Goal: Information Seeking & Learning: Find specific fact

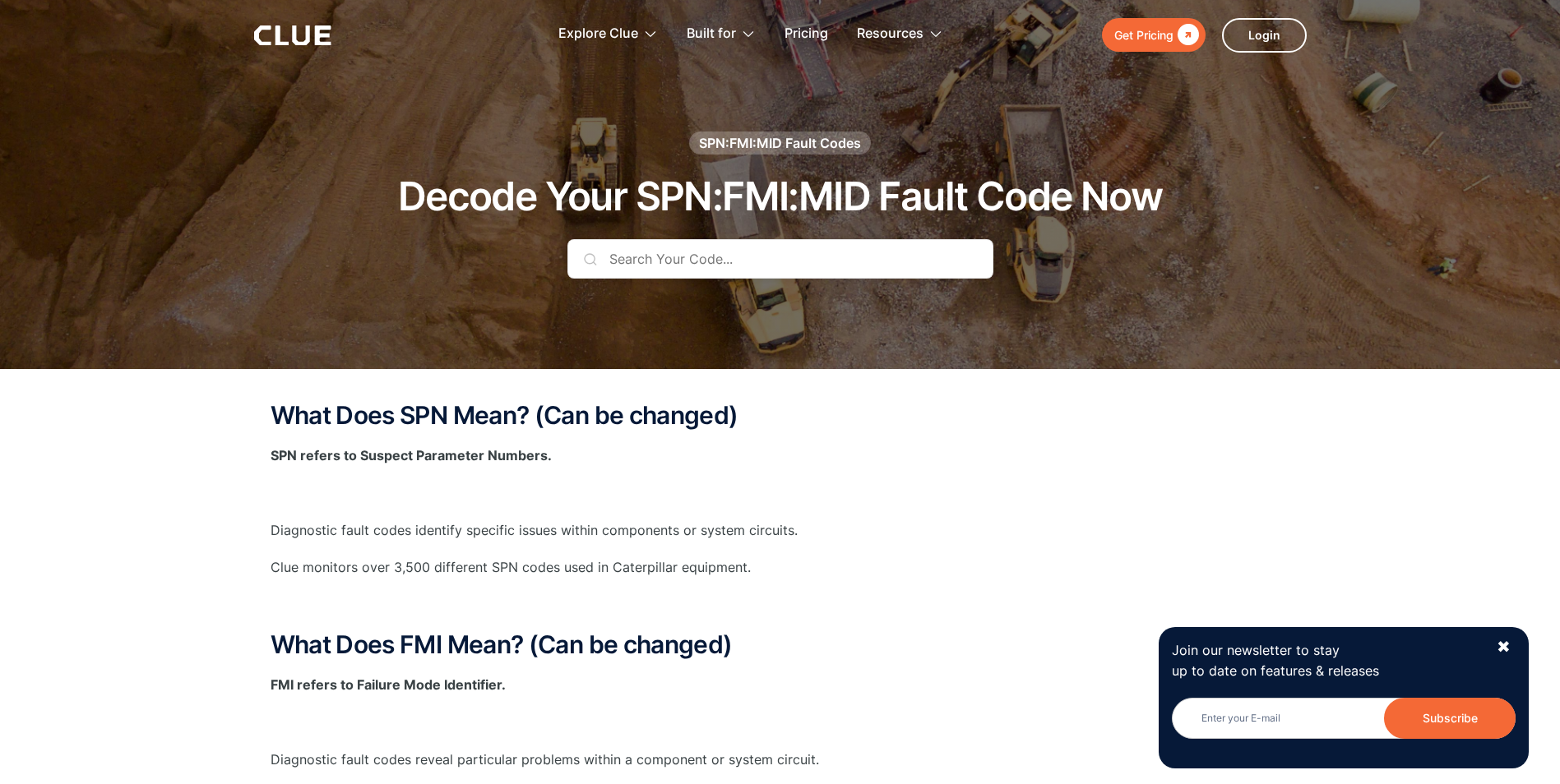
drag, startPoint x: 833, startPoint y: 316, endPoint x: 844, endPoint y: 303, distance: 17.0
click at [627, 265] on input "text" at bounding box center [780, 259] width 425 height 39
paste input "SPN 524016 with FMI 31"
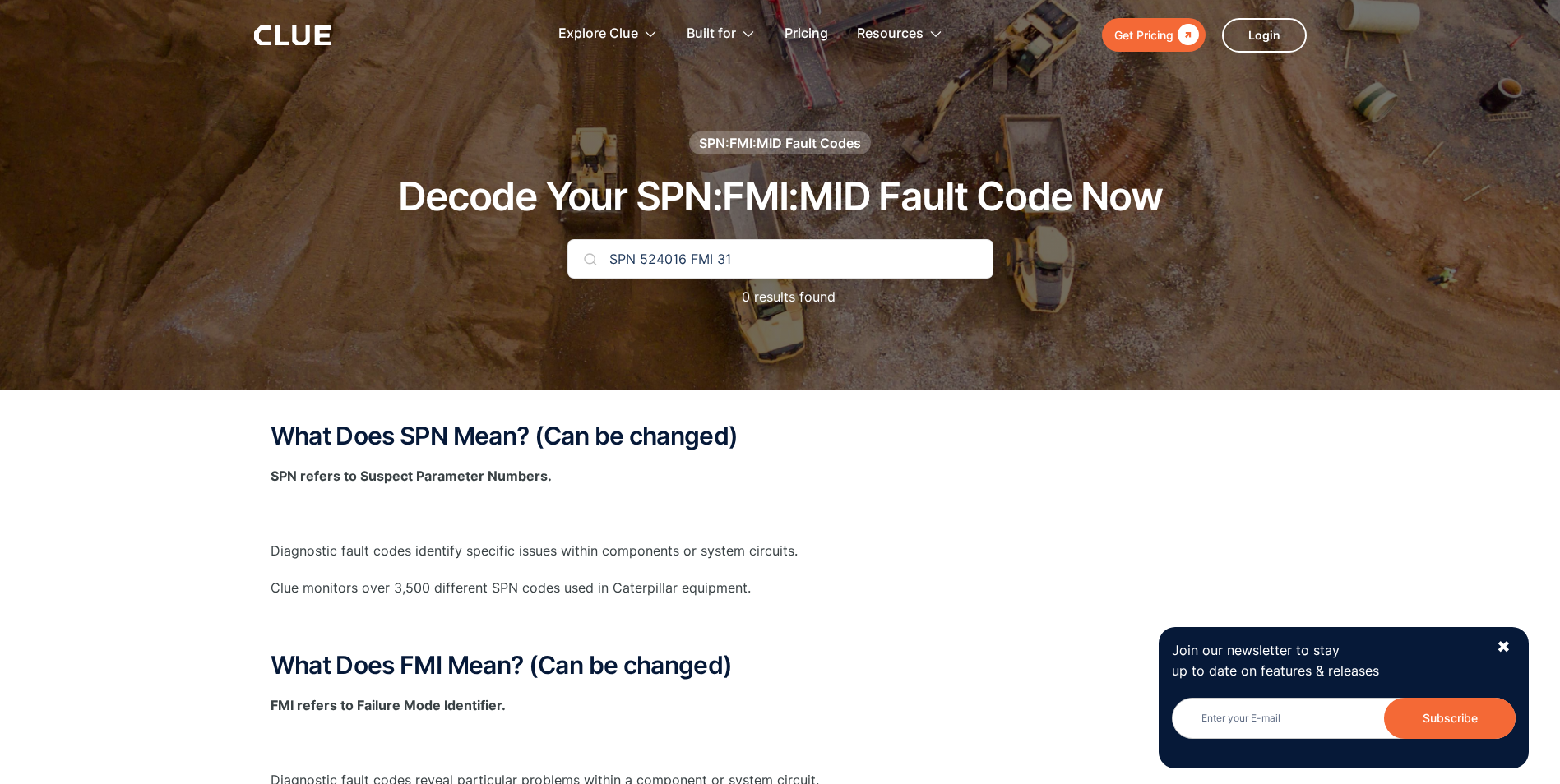
click at [739, 262] on input "SPN 524016 FMI 31" at bounding box center [780, 259] width 425 height 39
type input "524016-31"
click at [735, 266] on input "524016-31" at bounding box center [780, 259] width 425 height 39
drag, startPoint x: 712, startPoint y: 254, endPoint x: 488, endPoint y: 258, distance: 224.0
click at [488, 258] on div "SPN:FMI:MID Fault Codes Decode Your SPN:FMI:MID Fault Code Now 524016-31 0 resu…" at bounding box center [780, 228] width 970 height 193
